Goal: Task Accomplishment & Management: Use online tool/utility

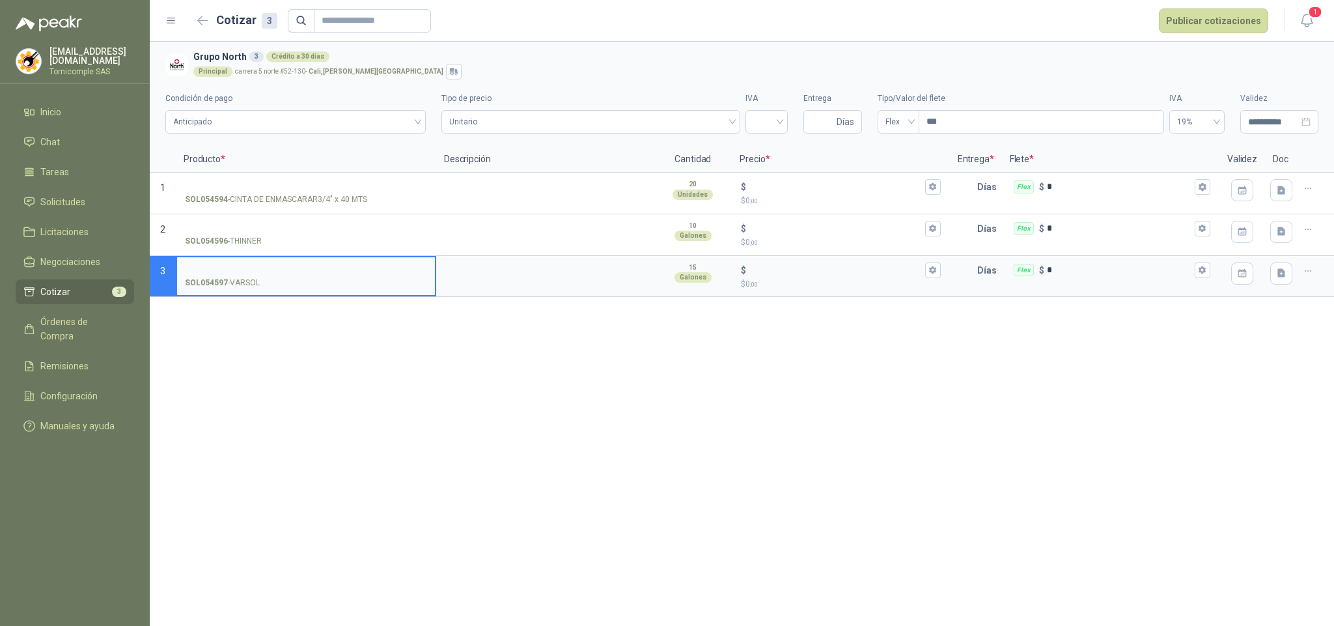
click at [1321, 14] on header "Cotizar 3 Publicar cotizaciones 1" at bounding box center [742, 21] width 1184 height 42
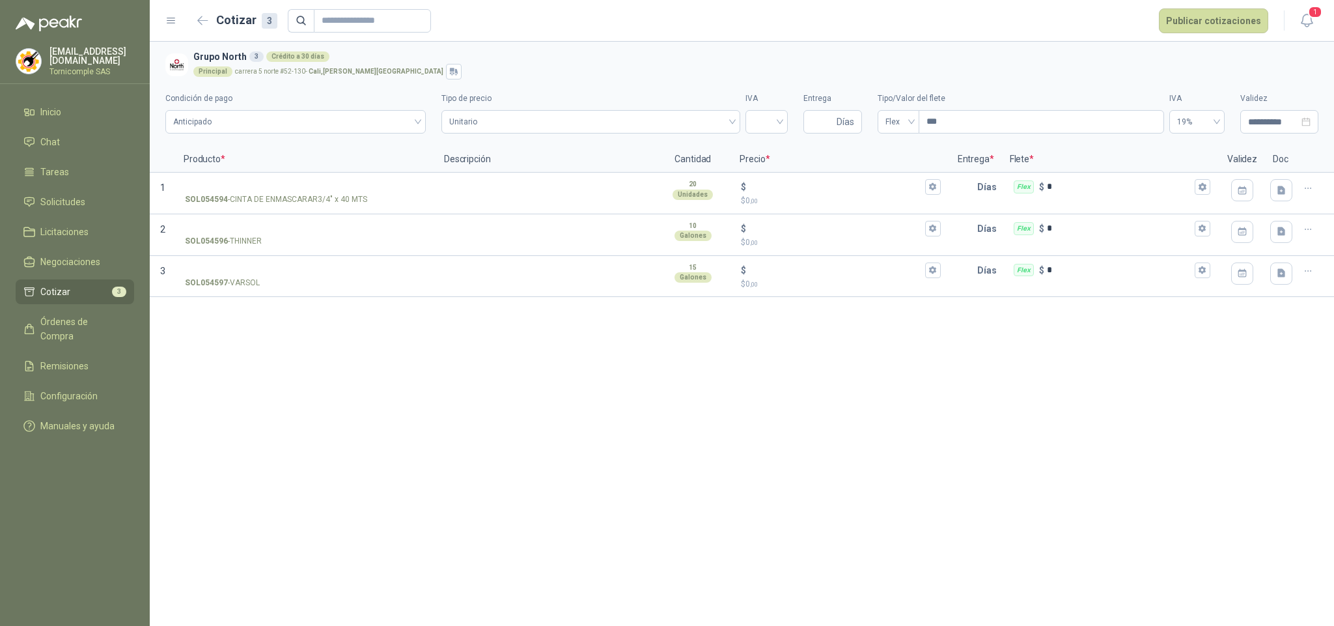
click at [1318, 22] on header "Cotizar 3 Publicar cotizaciones 1" at bounding box center [742, 21] width 1184 height 42
click at [1313, 22] on icon "button" at bounding box center [1307, 20] width 16 height 16
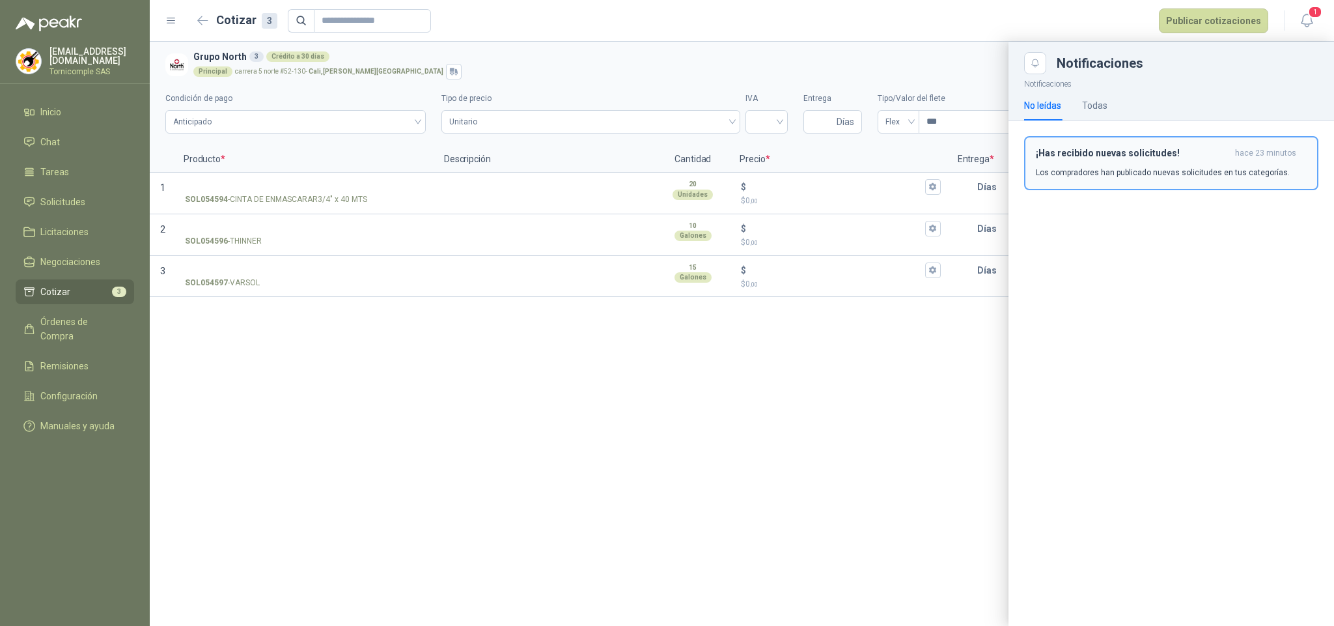
click at [1207, 174] on p "Los compradores han publicado nuevas solicitudes en tus categorías." at bounding box center [1163, 173] width 254 height 12
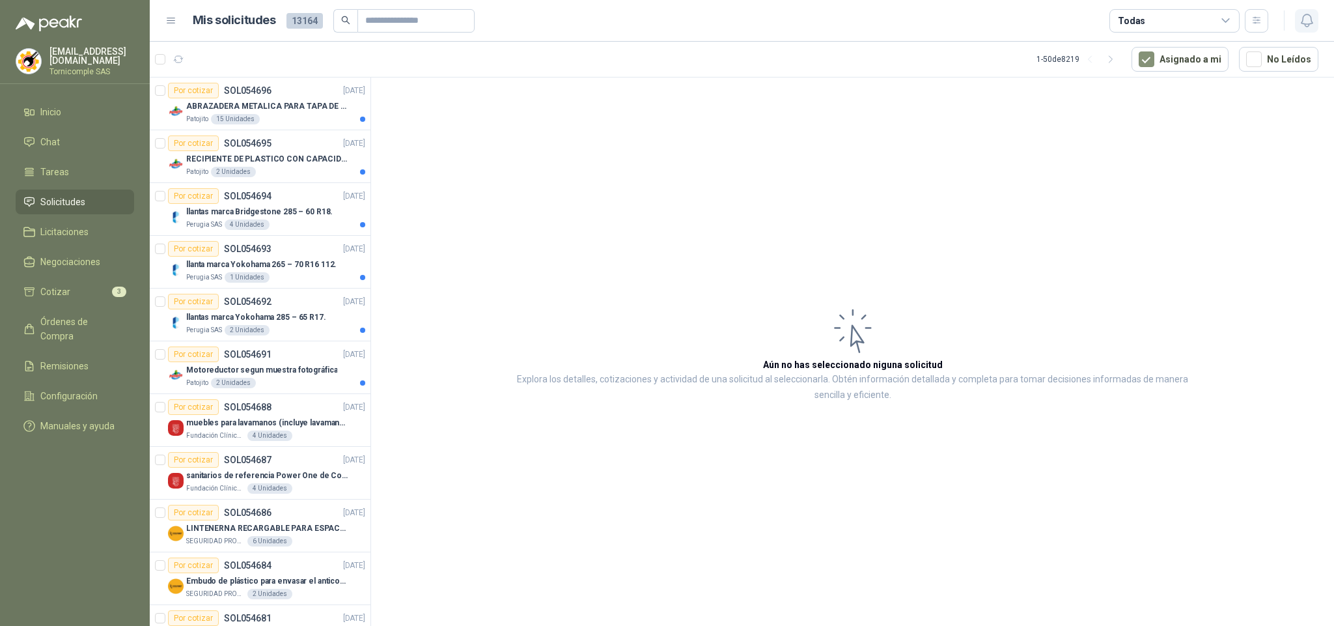
click at [1310, 16] on button "button" at bounding box center [1306, 20] width 23 height 23
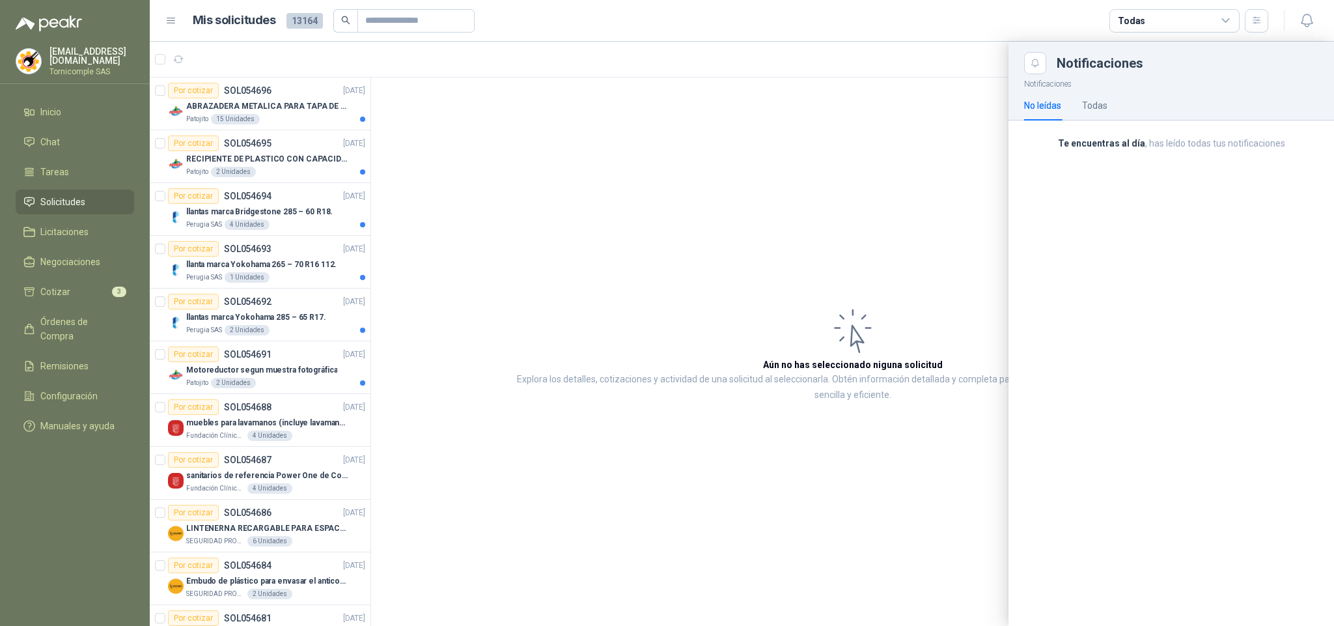
click at [313, 368] on div at bounding box center [742, 334] width 1184 height 584
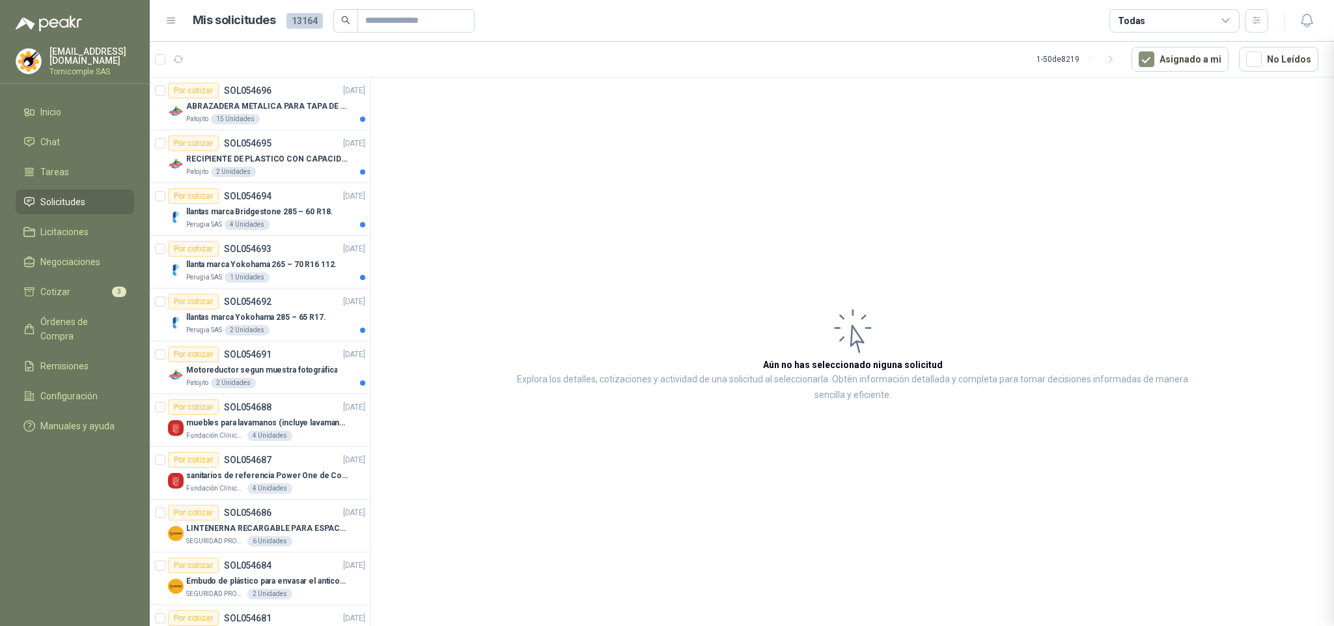
click at [313, 367] on div at bounding box center [742, 334] width 1184 height 584
click at [314, 371] on p "Motoreductor segun muestra fotográfica" at bounding box center [261, 370] width 151 height 12
click at [303, 320] on p "llantas marca Yokohama 285 – 65 R17." at bounding box center [256, 317] width 140 height 12
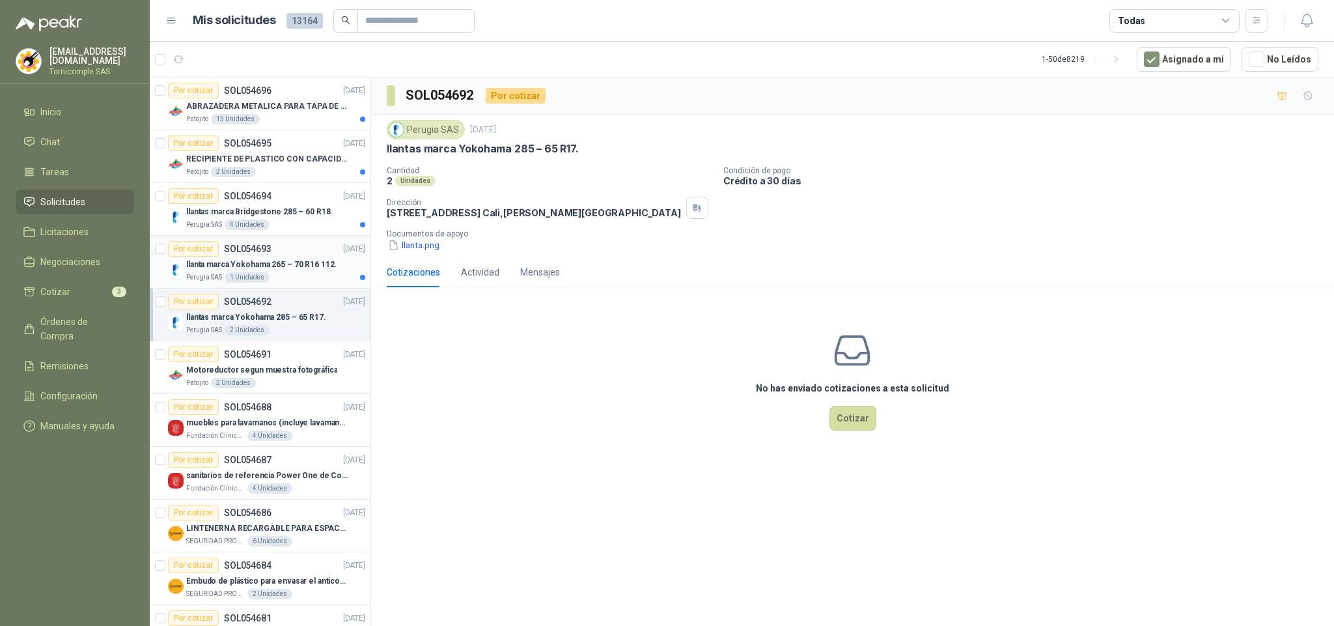
click at [295, 278] on div "Perugia SAS 1 Unidades" at bounding box center [275, 277] width 179 height 10
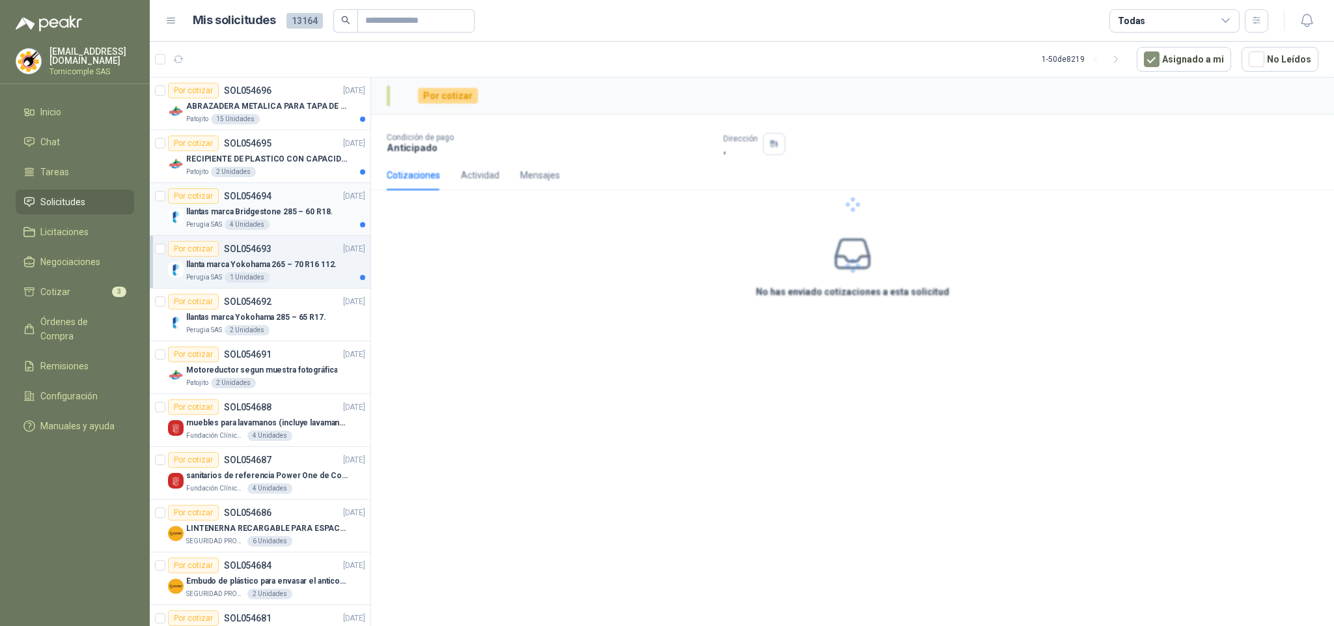
click at [271, 205] on div "llantas marca Bridgestone 285 – 60 R18." at bounding box center [275, 212] width 179 height 16
click at [269, 169] on div "Patojito 2 Unidades" at bounding box center [275, 172] width 179 height 10
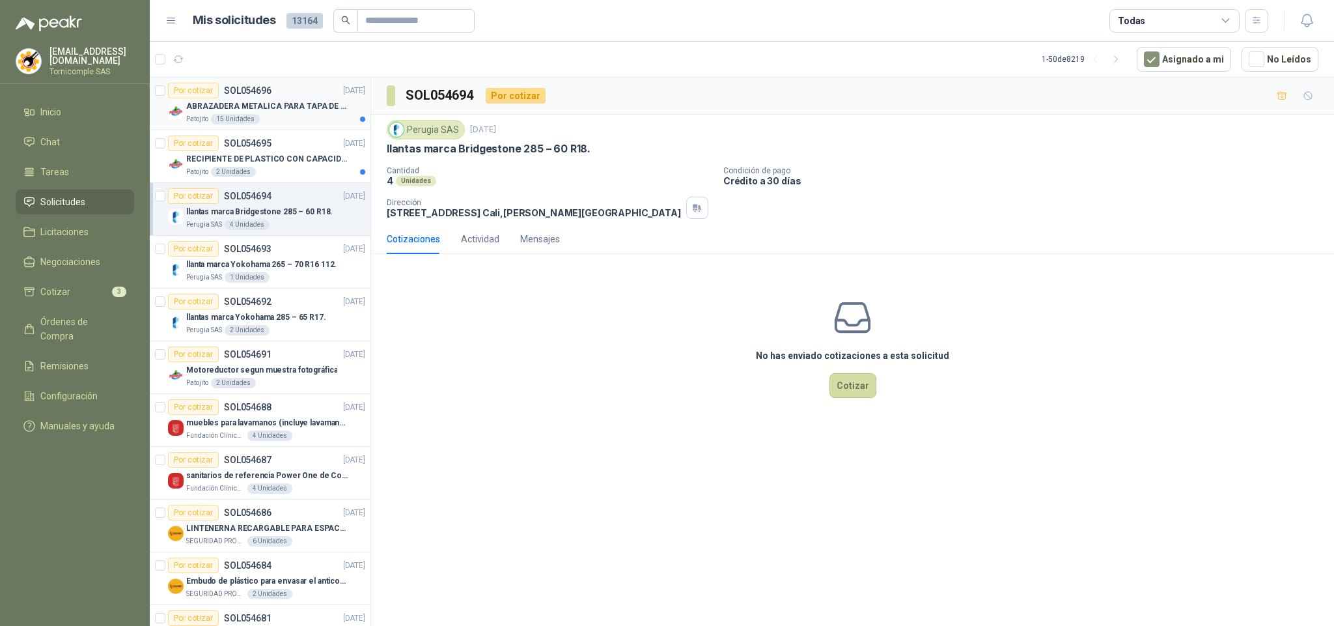
click at [272, 100] on p "ABRAZADERA METALICA PARA TAPA DE TAMBOR DE PLASTICO DE 50 LT" at bounding box center [267, 106] width 162 height 12
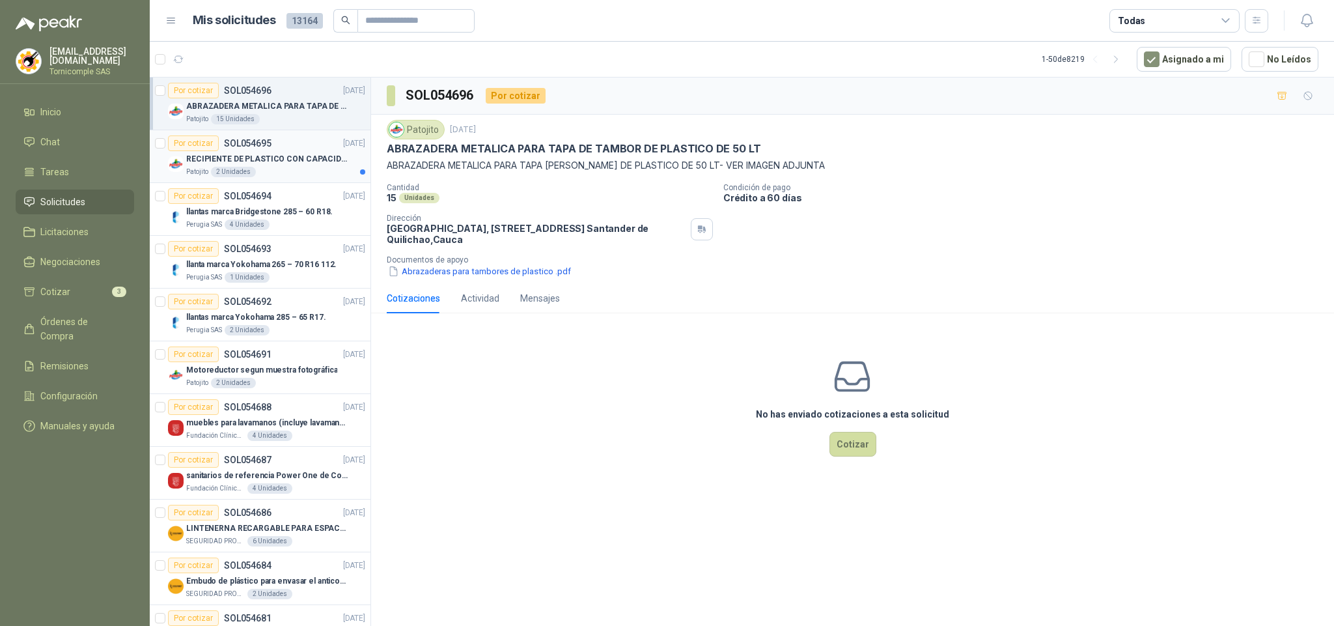
click at [203, 182] on article "Por cotizar SOL054695 [DATE] RECIPIENTE DE PLASTICO CON CAPACIDAD DE 1.8 LT PAR…" at bounding box center [260, 156] width 221 height 53
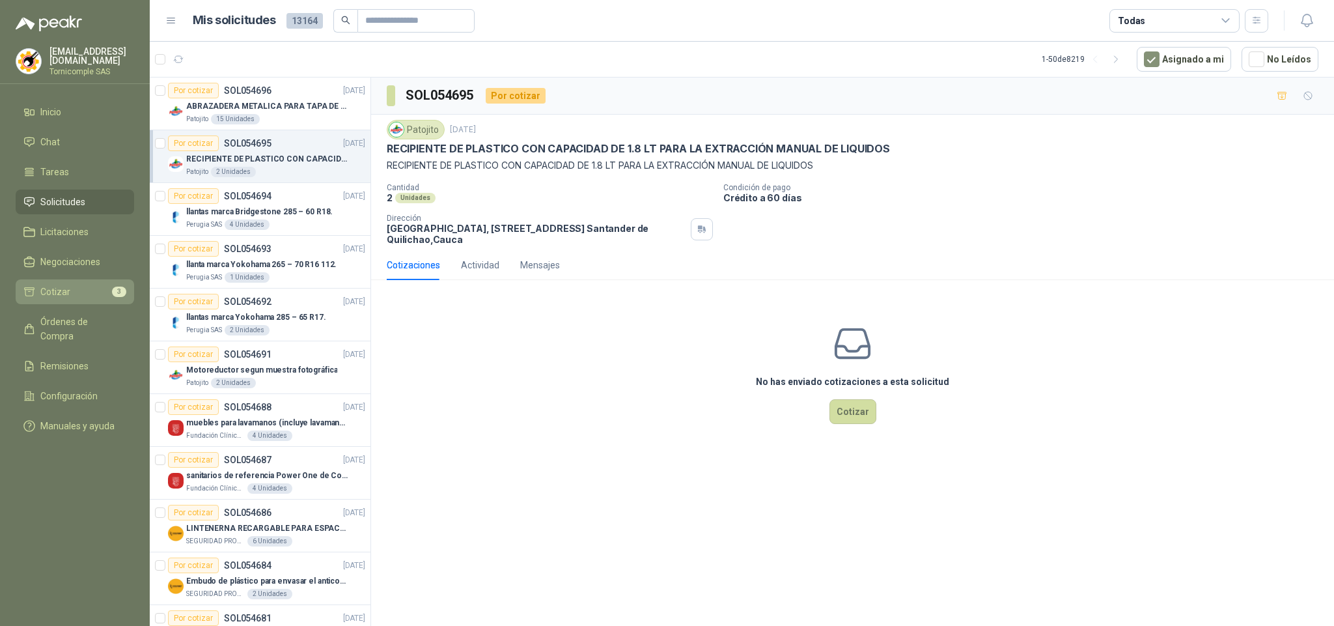
click at [85, 293] on li "Cotizar 3" at bounding box center [74, 291] width 103 height 14
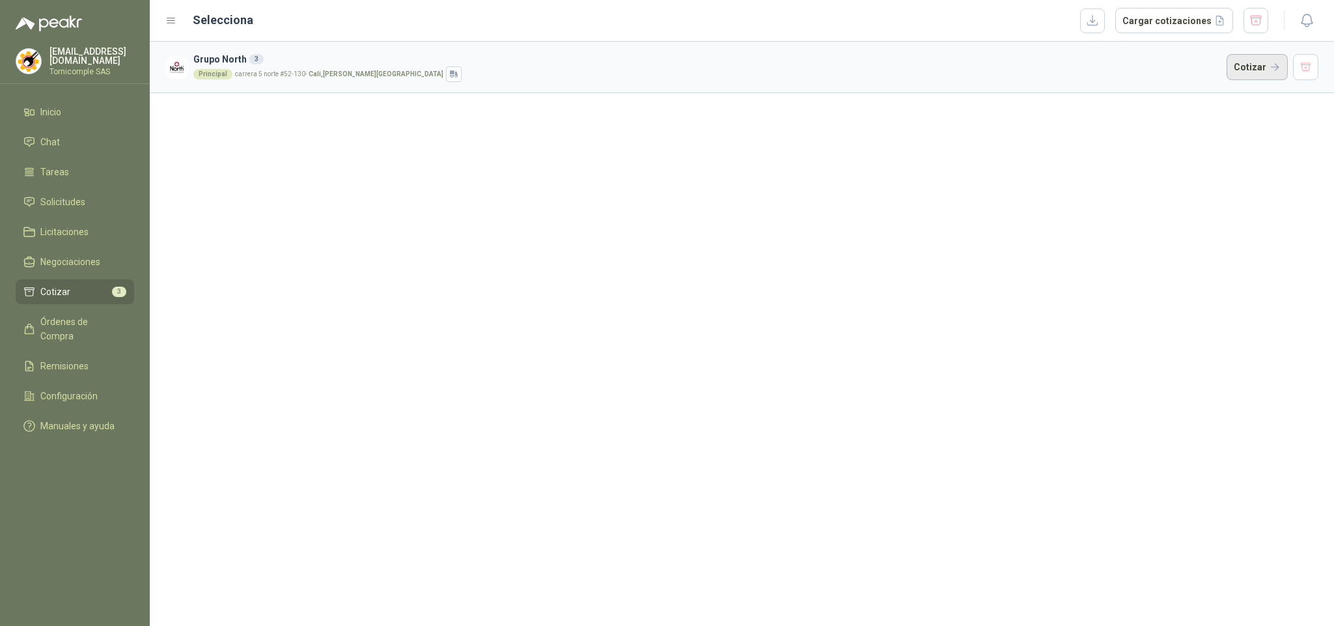
click at [1237, 64] on button "Cotizar" at bounding box center [1256, 67] width 61 height 26
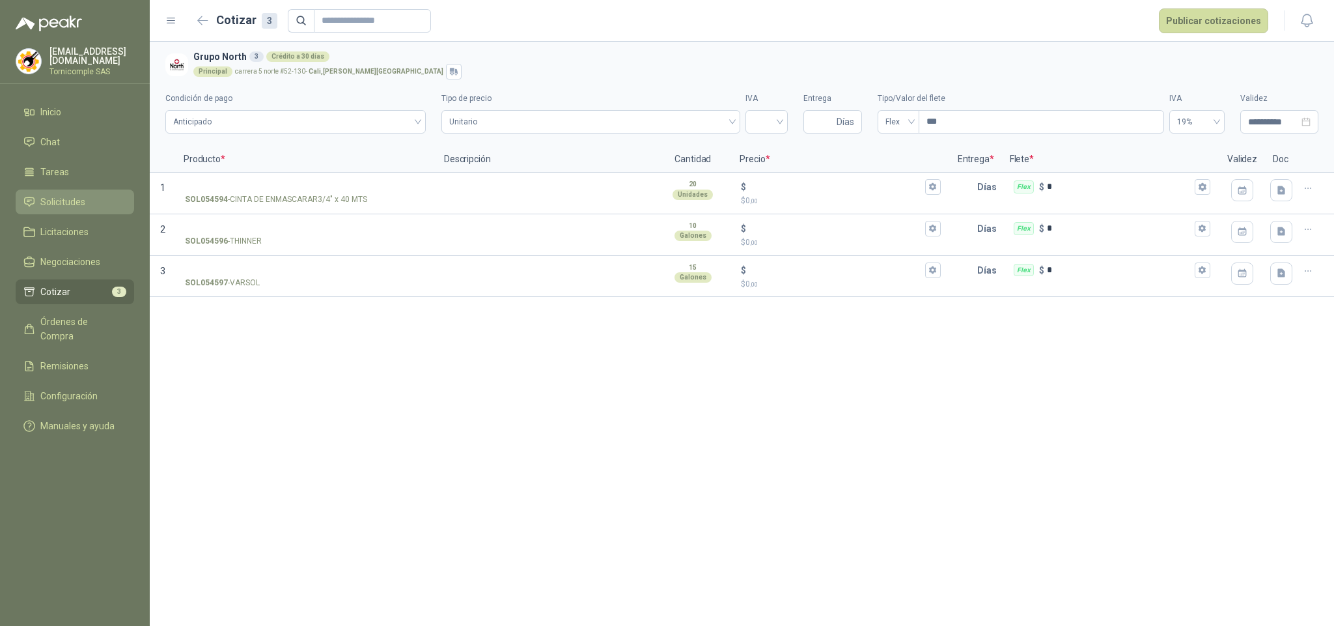
click at [79, 205] on span "Solicitudes" at bounding box center [62, 202] width 45 height 14
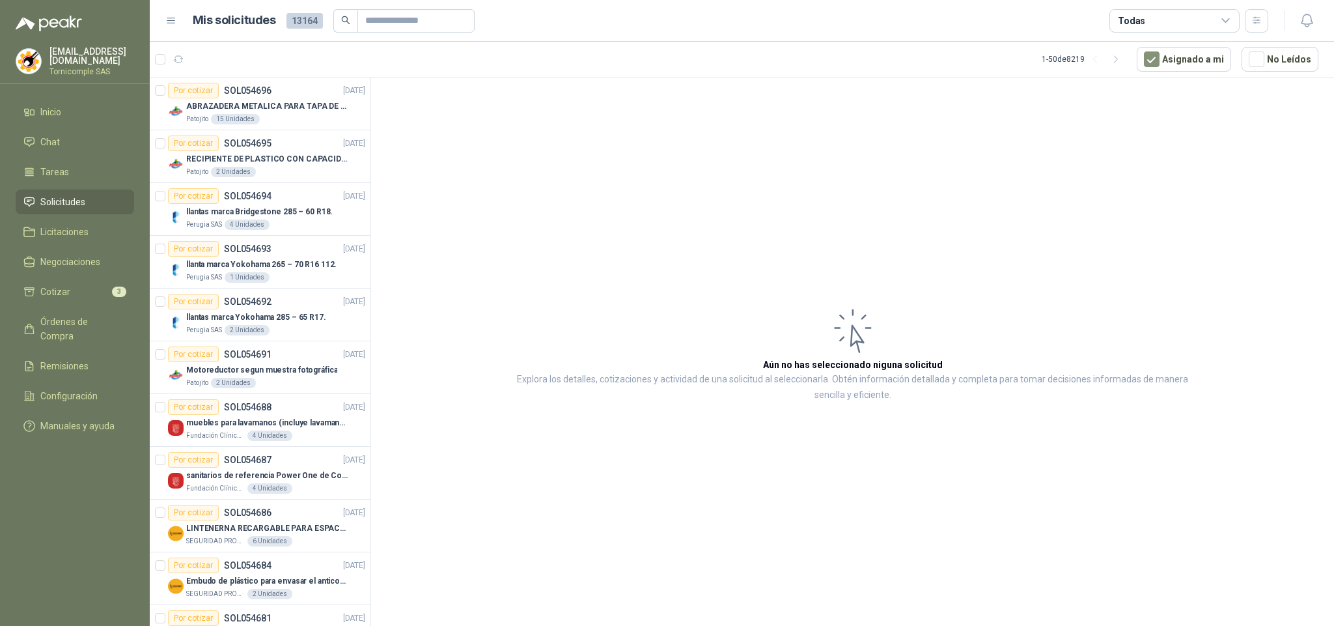
click at [119, 201] on li "Solicitudes" at bounding box center [74, 202] width 103 height 14
click at [83, 96] on menu "[EMAIL_ADDRESS][DOMAIN_NAME] Tornicomple SAS Inicio Chat Tareas Solicitudes Lic…" at bounding box center [75, 313] width 150 height 626
click at [83, 105] on li "Inicio" at bounding box center [74, 112] width 103 height 14
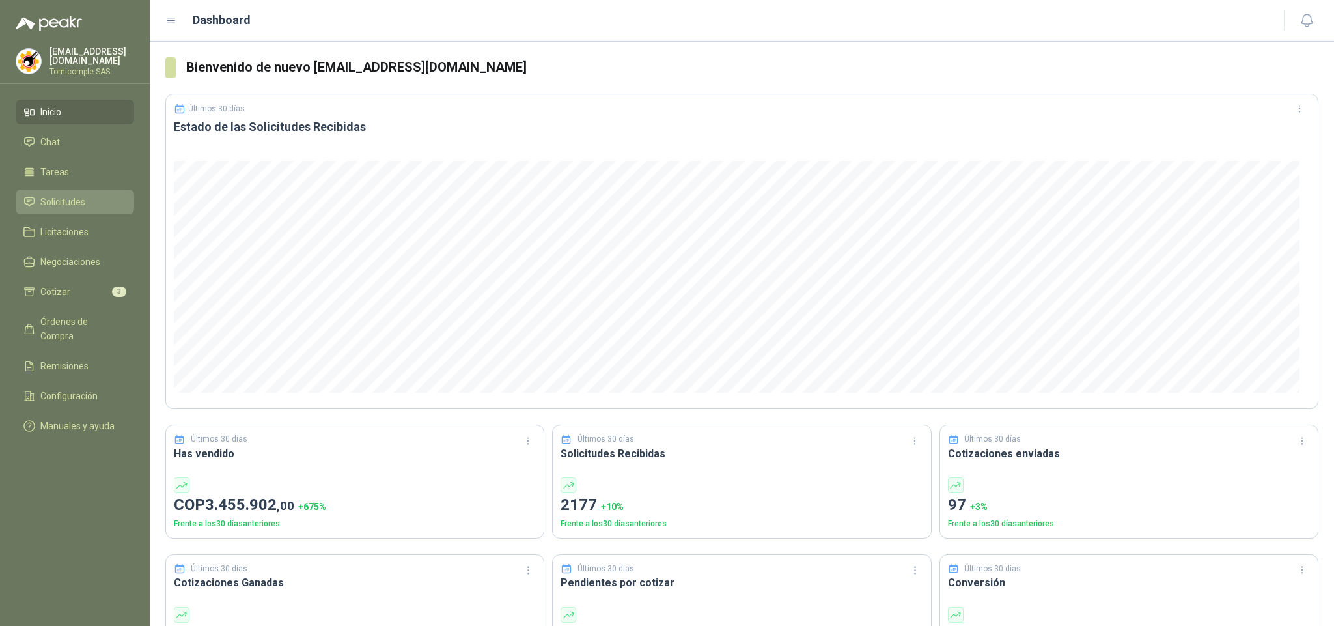
click at [68, 208] on link "Solicitudes" at bounding box center [75, 201] width 118 height 25
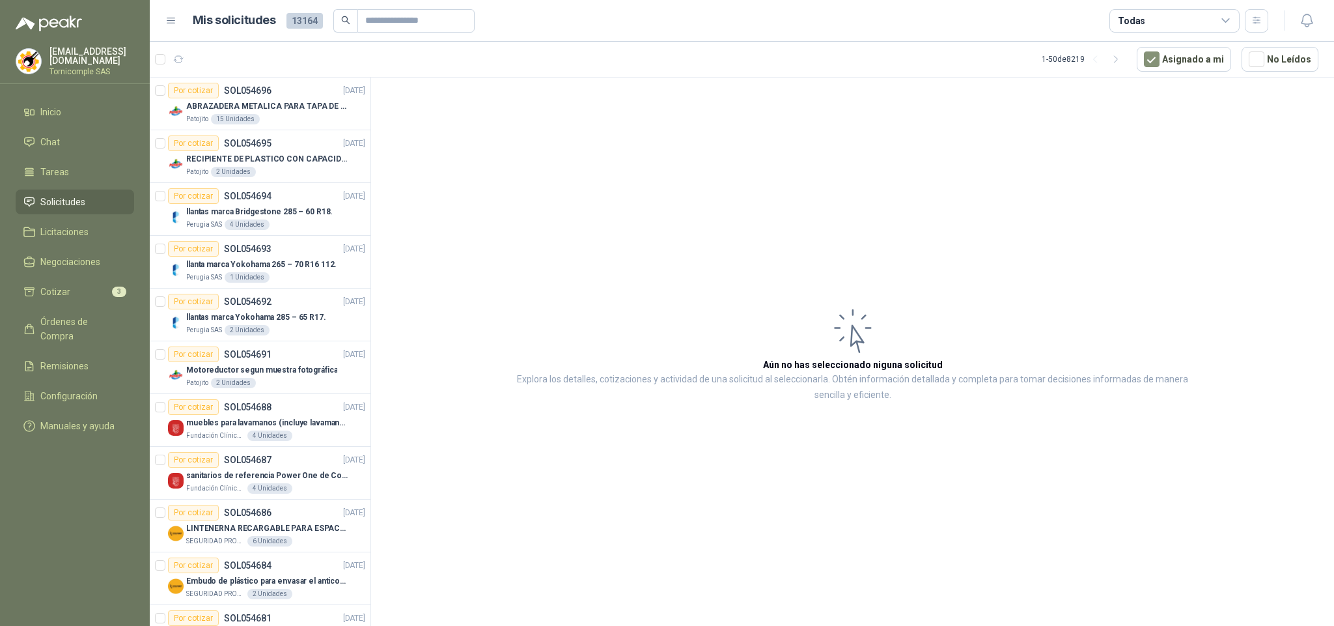
click at [98, 202] on li "Solicitudes" at bounding box center [74, 202] width 103 height 14
